Goal: Complete application form

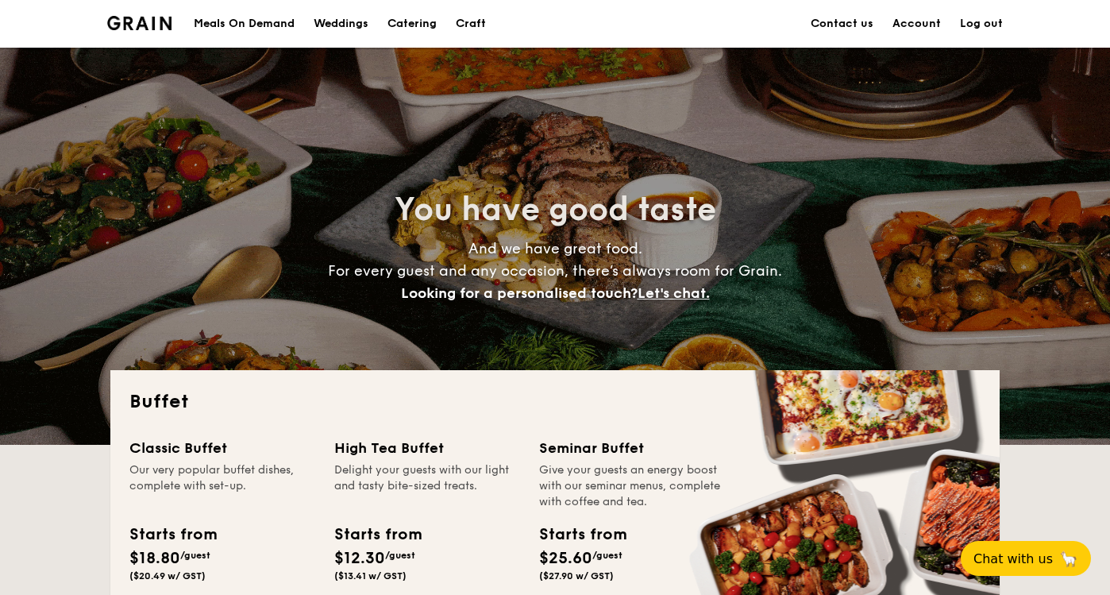
click at [898, 442] on div "Classic Buffet Our very popular buffet dishes, complete with set-up. Starts fro…" at bounding box center [555, 563] width 852 height 252
click at [686, 290] on span "Let's chat." at bounding box center [674, 292] width 72 height 17
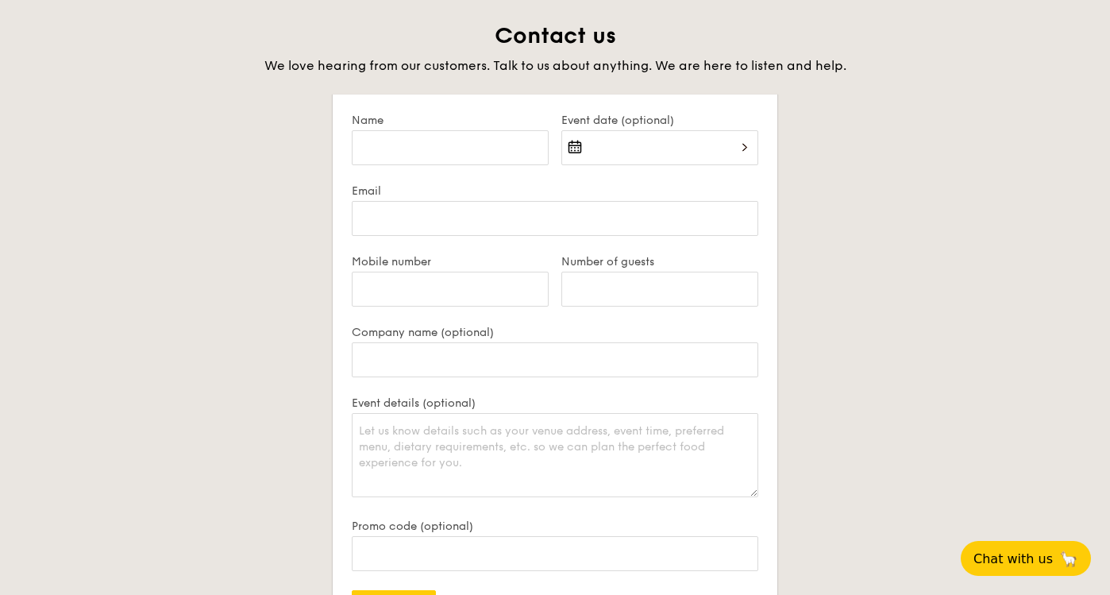
scroll to position [2726, 0]
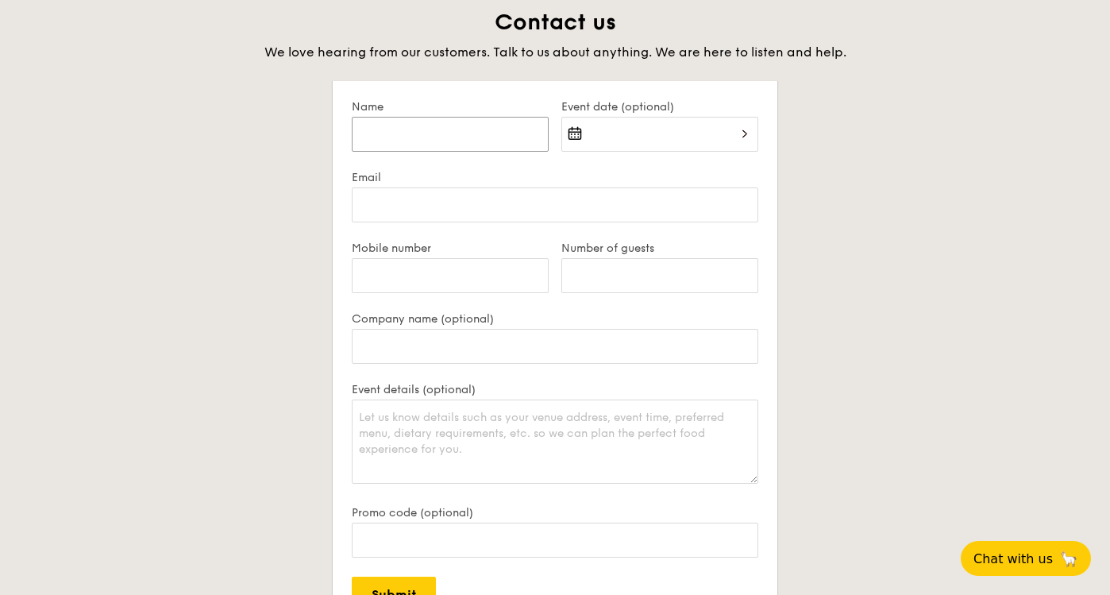
click at [400, 134] on input "Name" at bounding box center [450, 134] width 197 height 35
type input "Valenrina Apps"
type input "[EMAIL_ADDRESS][DOMAIN_NAME]"
type input "91795904"
click at [744, 129] on input "Event date (optional)" at bounding box center [660, 134] width 197 height 35
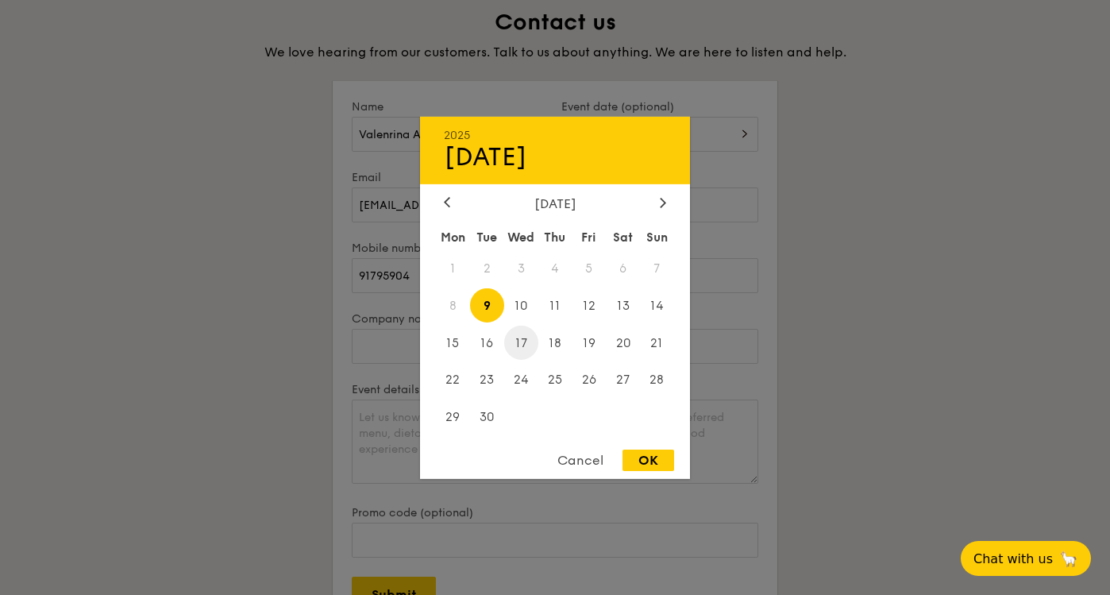
click at [517, 338] on span "17" at bounding box center [521, 343] width 34 height 34
click at [651, 458] on div "OK" at bounding box center [649, 460] width 52 height 21
type input "[DATE]"
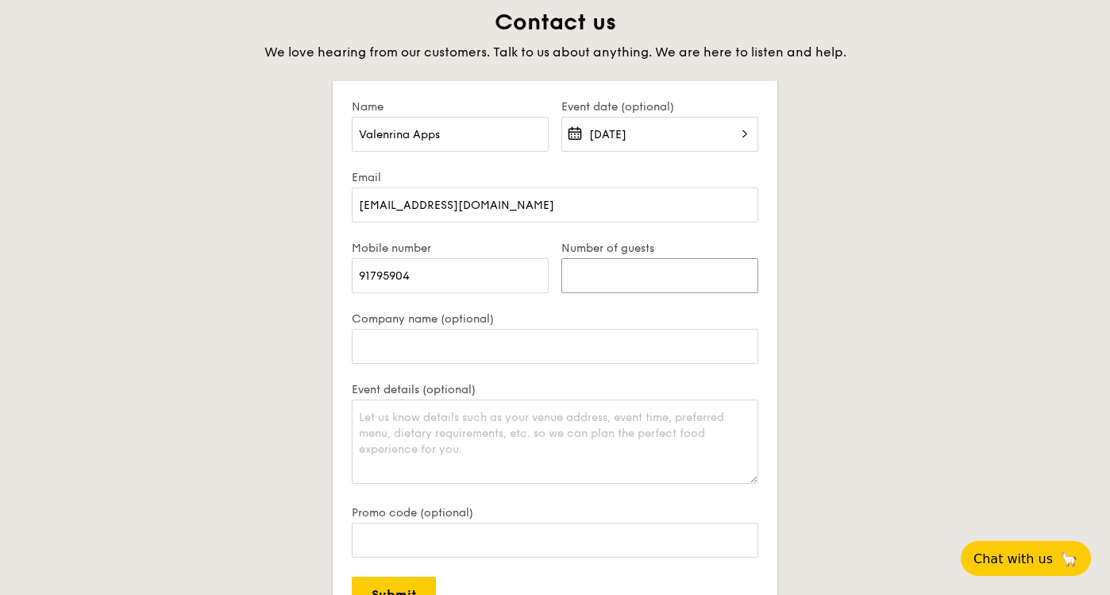
click at [599, 275] on input "Number of guests" at bounding box center [660, 275] width 197 height 35
type input "50"
click at [549, 348] on input "Company name (optional)" at bounding box center [555, 346] width 407 height 35
click at [842, 365] on div "Contact us We love hearing from our customers. Talk to us about anything. We ar…" at bounding box center [555, 376] width 890 height 737
click at [535, 431] on textarea "Event details (optional)" at bounding box center [555, 442] width 407 height 84
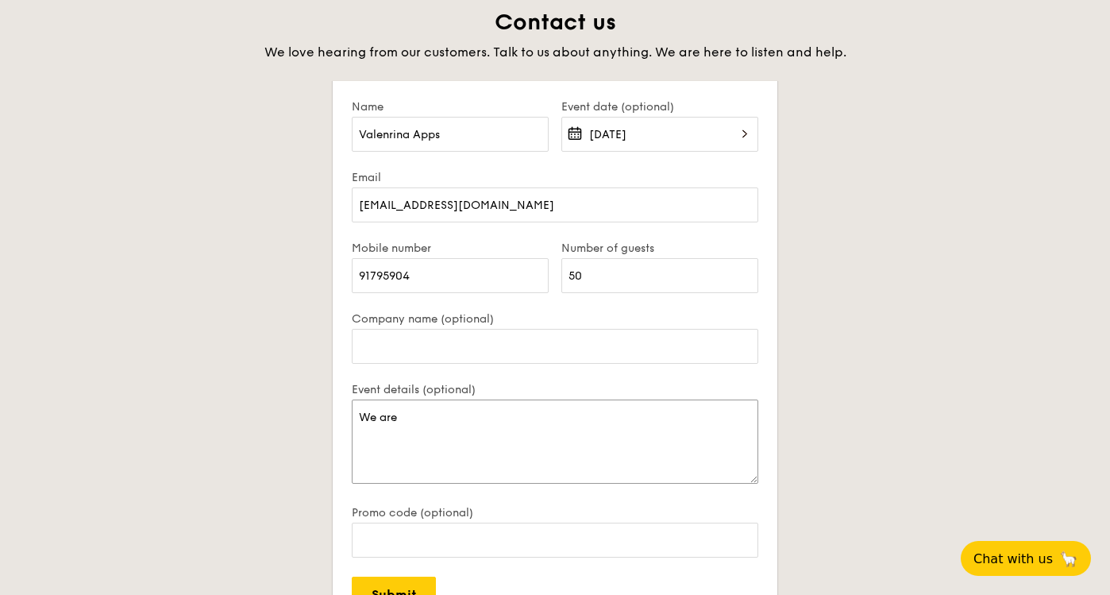
type textarea "We are"
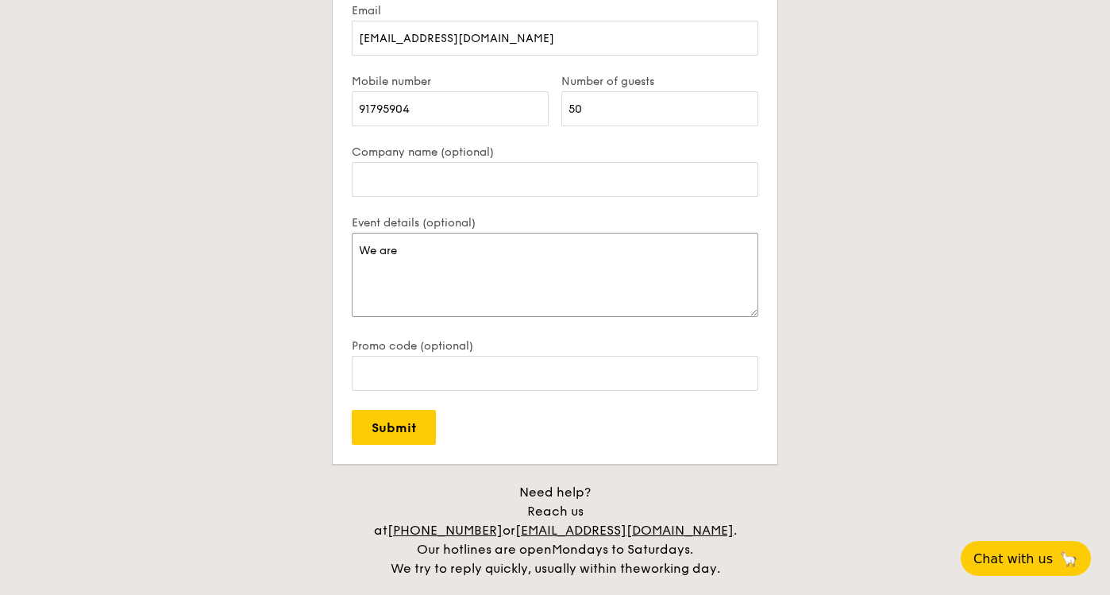
scroll to position [2902, 0]
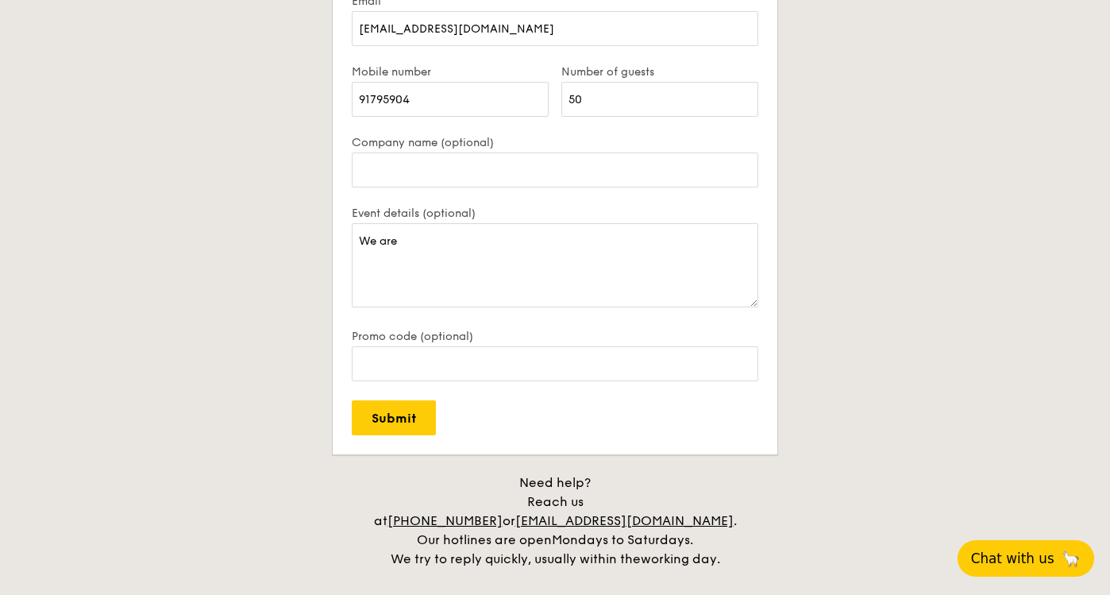
click at [1003, 556] on span "Chat with us" at bounding box center [1012, 558] width 83 height 16
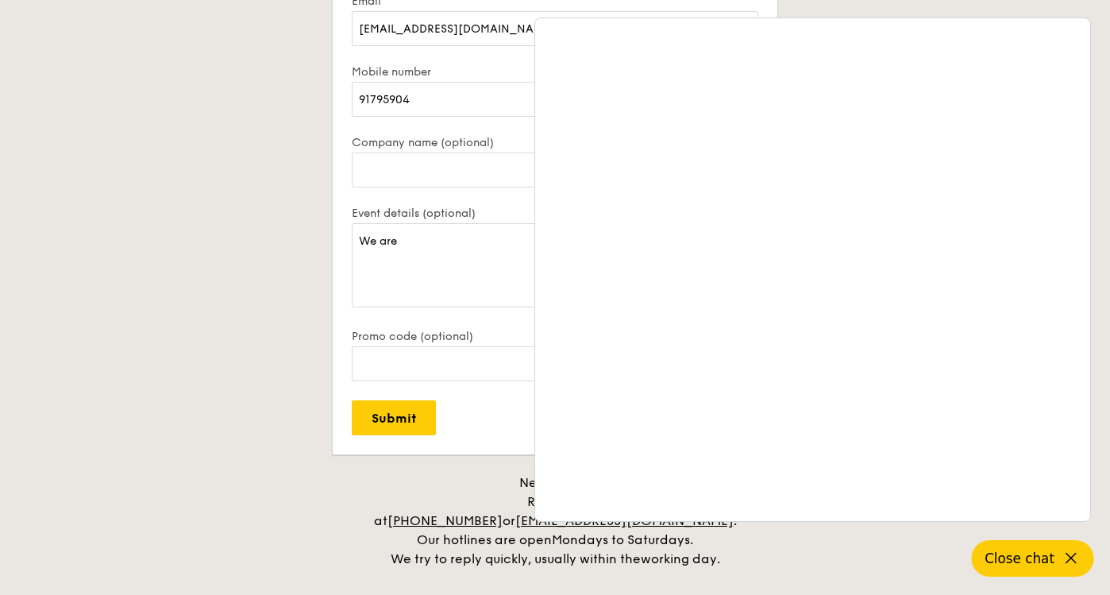
click at [224, 388] on div "Contact us We love hearing from our customers. Talk to us about anything. We ar…" at bounding box center [555, 200] width 890 height 737
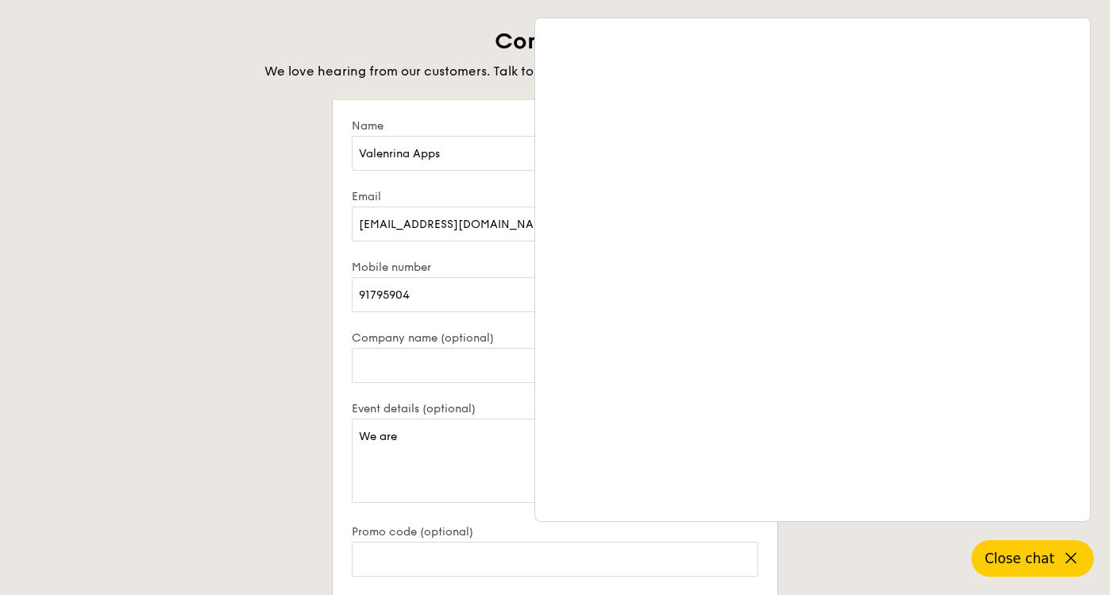
scroll to position [2372, 0]
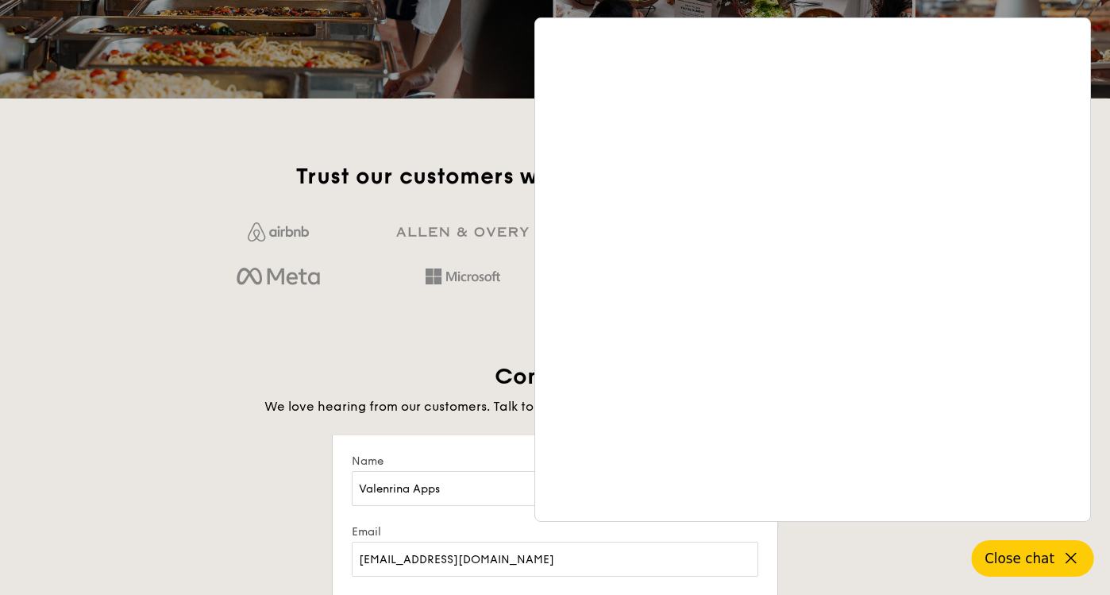
click at [1066, 559] on icon at bounding box center [1071, 558] width 19 height 19
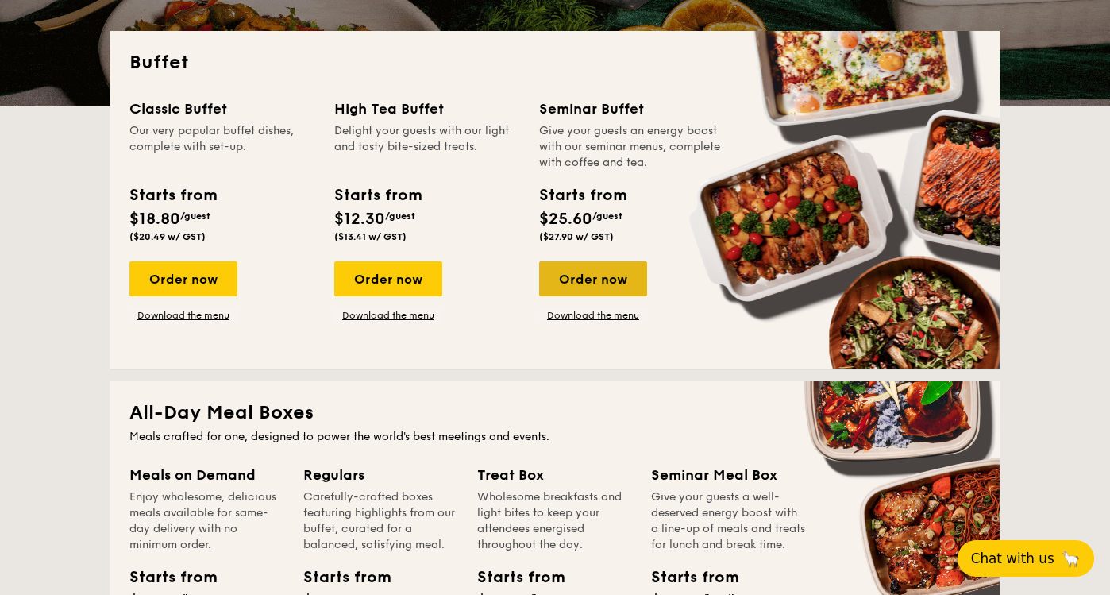
scroll to position [250, 0]
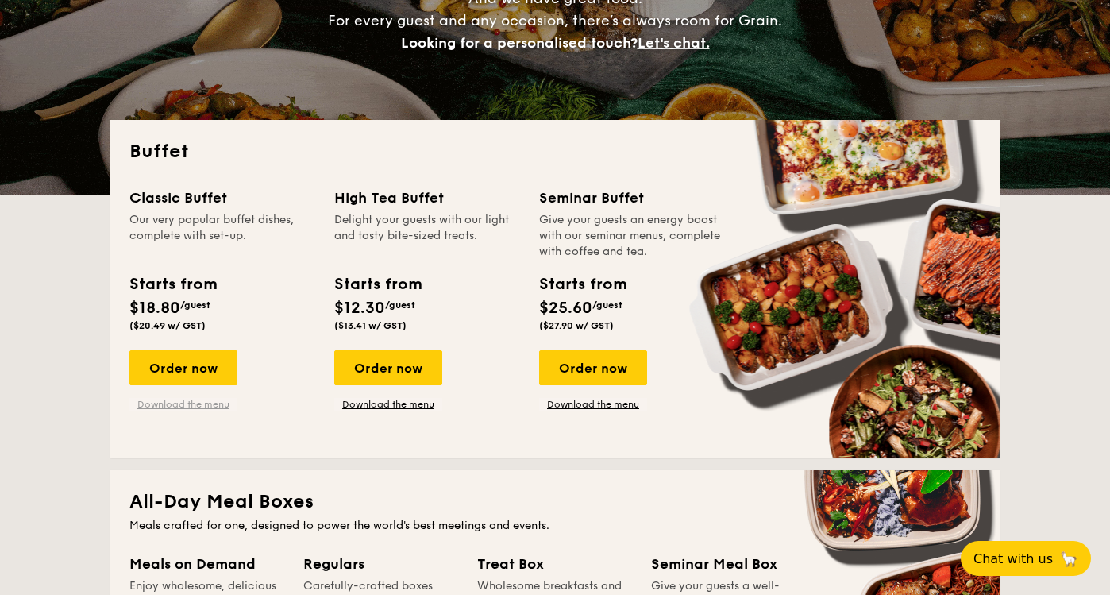
click at [173, 401] on link "Download the menu" at bounding box center [183, 404] width 108 height 13
